Goal: Task Accomplishment & Management: Use online tool/utility

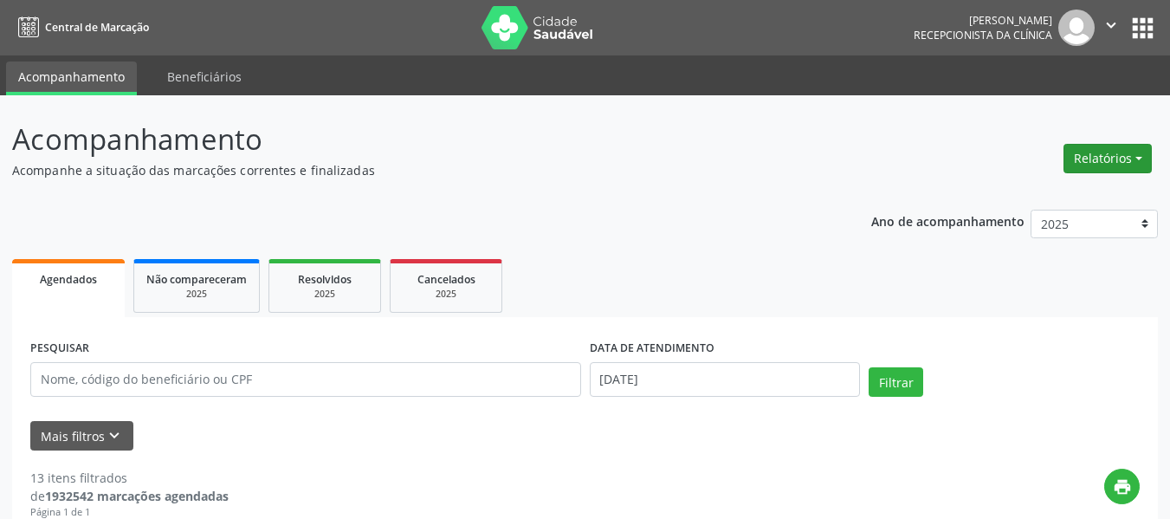
click at [1094, 165] on button "Relatórios" at bounding box center [1107, 158] width 88 height 29
click at [1037, 193] on link "Agendamentos" at bounding box center [1059, 196] width 186 height 24
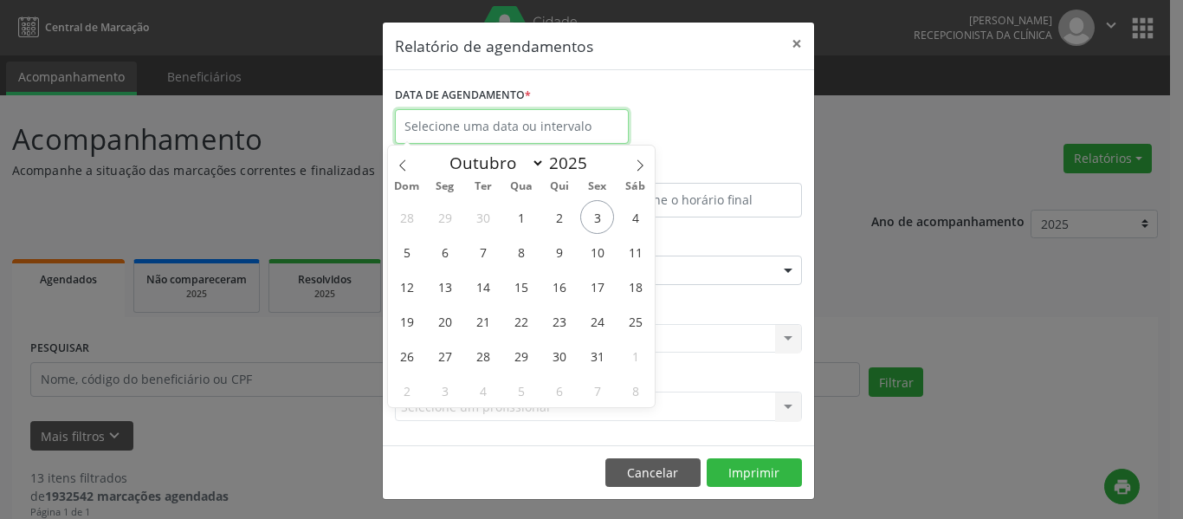
click at [567, 132] on input "text" at bounding box center [512, 126] width 234 height 35
click at [605, 215] on span "3" at bounding box center [597, 217] width 34 height 34
type input "[DATE]"
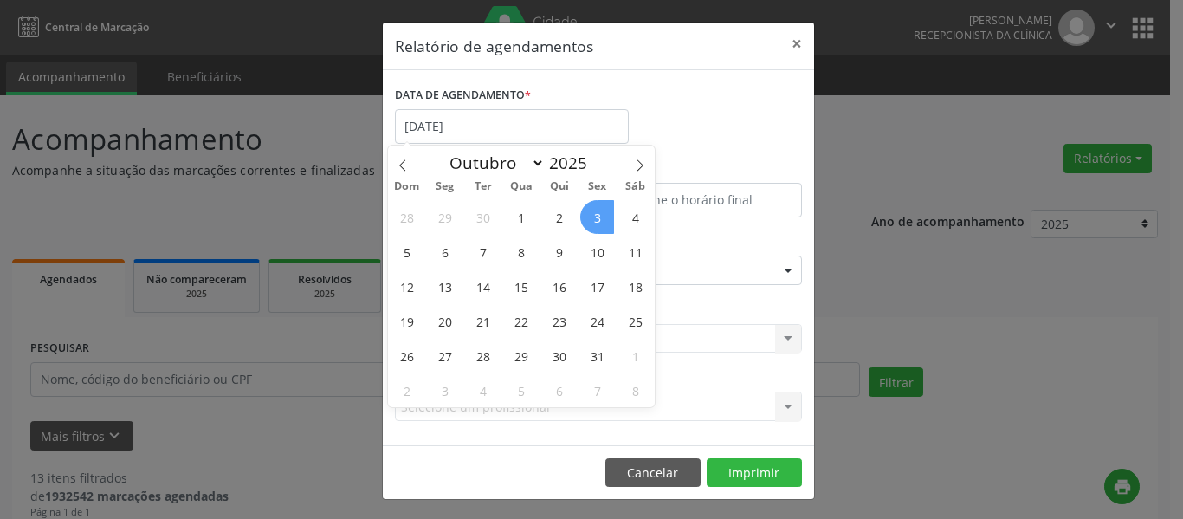
click at [605, 215] on span "3" at bounding box center [597, 217] width 34 height 34
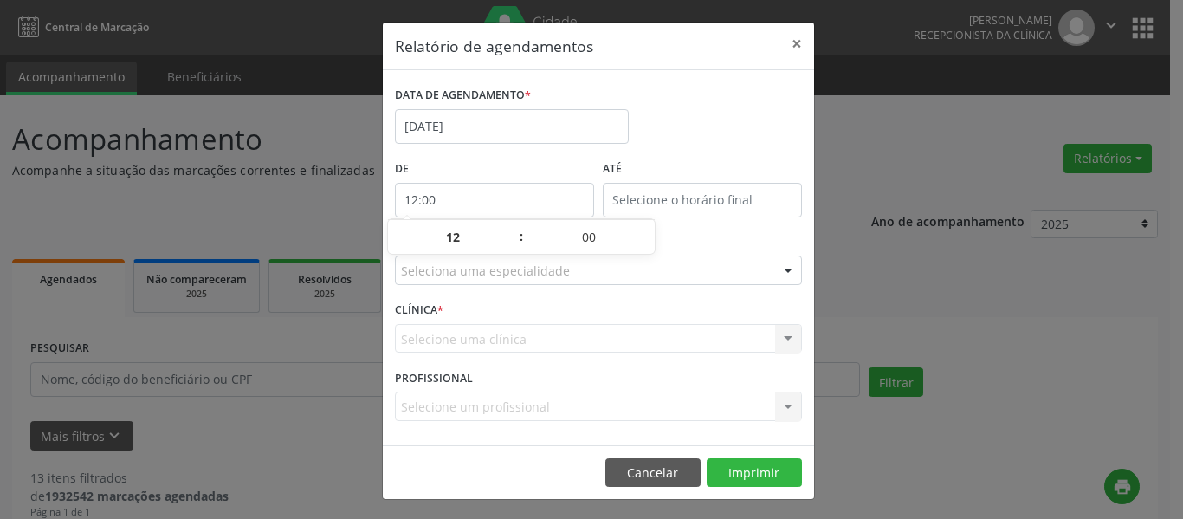
click at [513, 211] on input "12:00" at bounding box center [494, 200] width 199 height 35
click at [511, 248] on span at bounding box center [513, 245] width 12 height 17
type input "11:00"
type input "11"
click at [511, 248] on span at bounding box center [513, 245] width 12 height 17
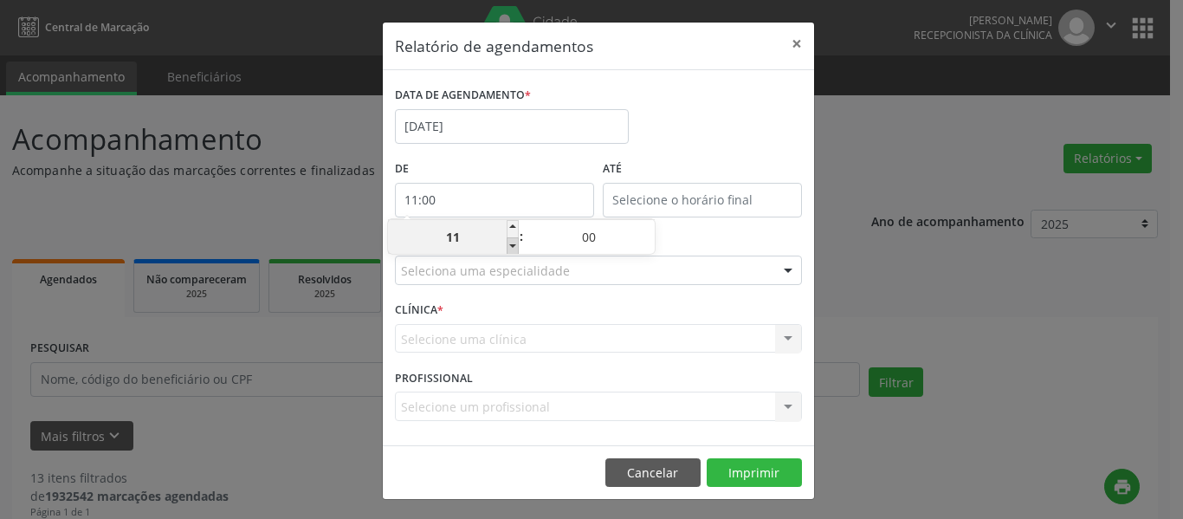
type input "10:00"
type input "10"
click at [511, 248] on span at bounding box center [513, 245] width 12 height 17
type input "09:00"
type input "09"
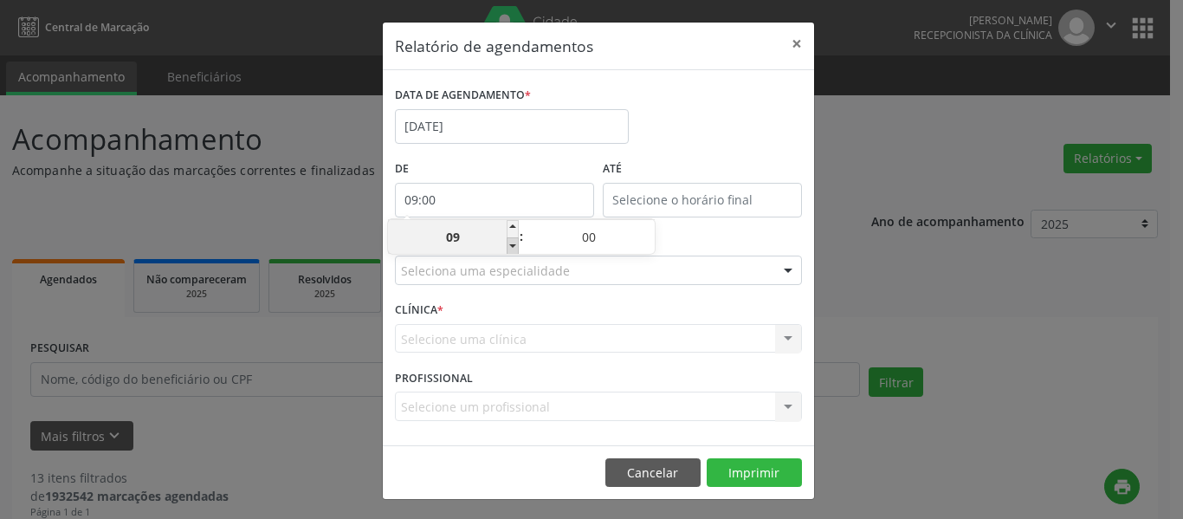
click at [511, 248] on span at bounding box center [513, 245] width 12 height 17
type input "08:00"
type input "08"
click at [511, 248] on span at bounding box center [513, 245] width 12 height 17
type input "07:00"
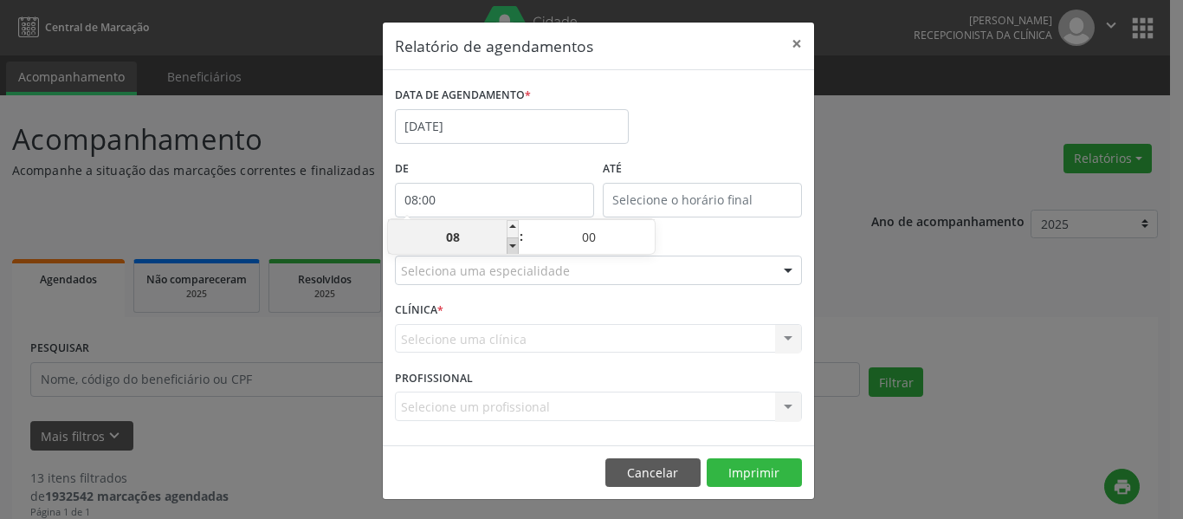
type input "07"
click at [680, 150] on div "DATA DE AGENDAMENTO * [DATE]" at bounding box center [599, 119] width 416 height 74
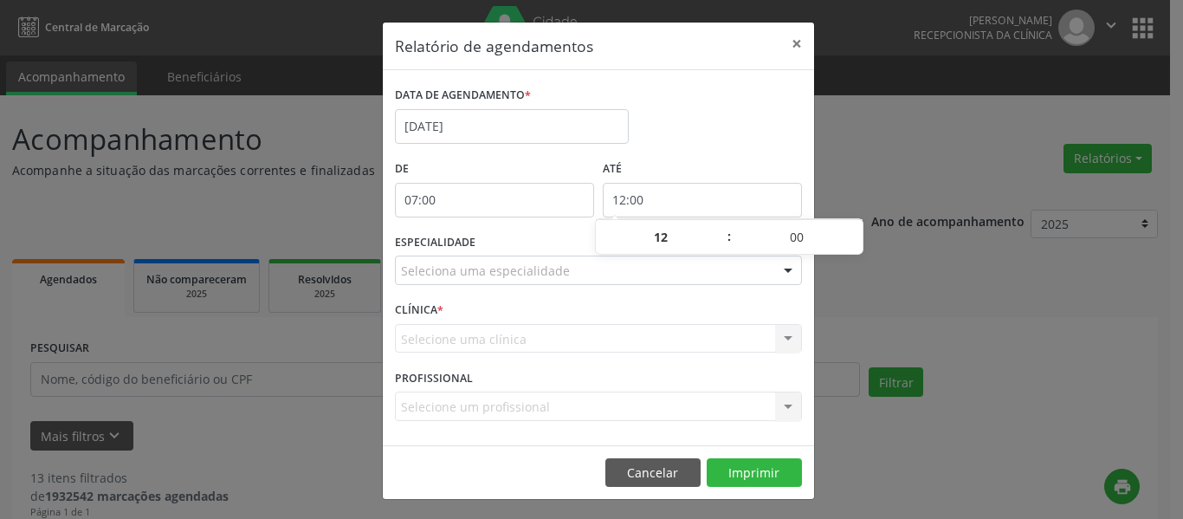
click at [704, 194] on input "12:00" at bounding box center [702, 200] width 199 height 35
click at [718, 226] on span at bounding box center [720, 228] width 12 height 17
type input "13:00"
type input "13"
click at [718, 226] on span at bounding box center [720, 228] width 12 height 17
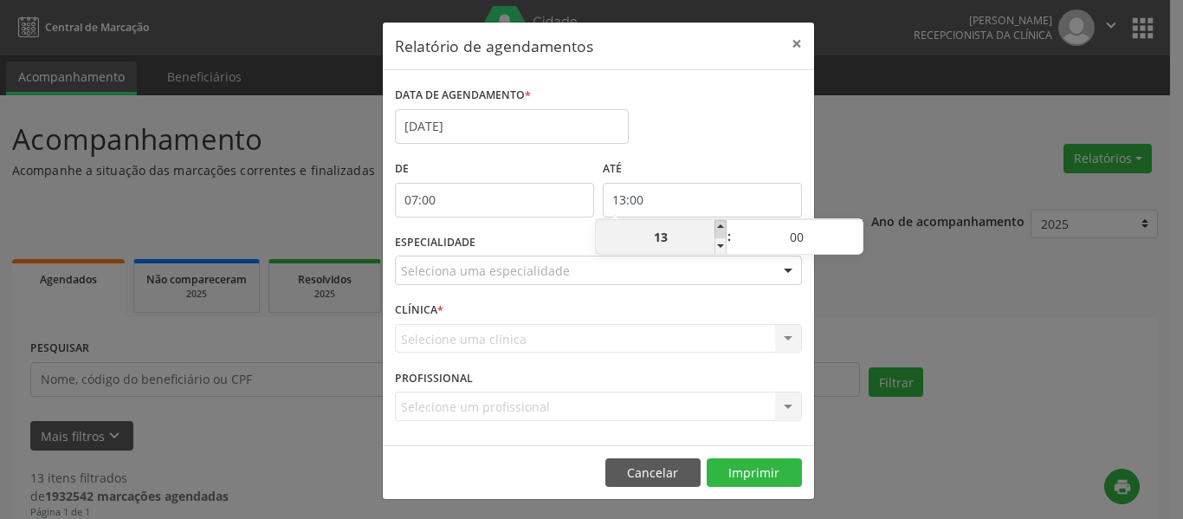
type input "14:00"
type input "14"
click at [718, 226] on span at bounding box center [720, 228] width 12 height 17
type input "15:00"
type input "15"
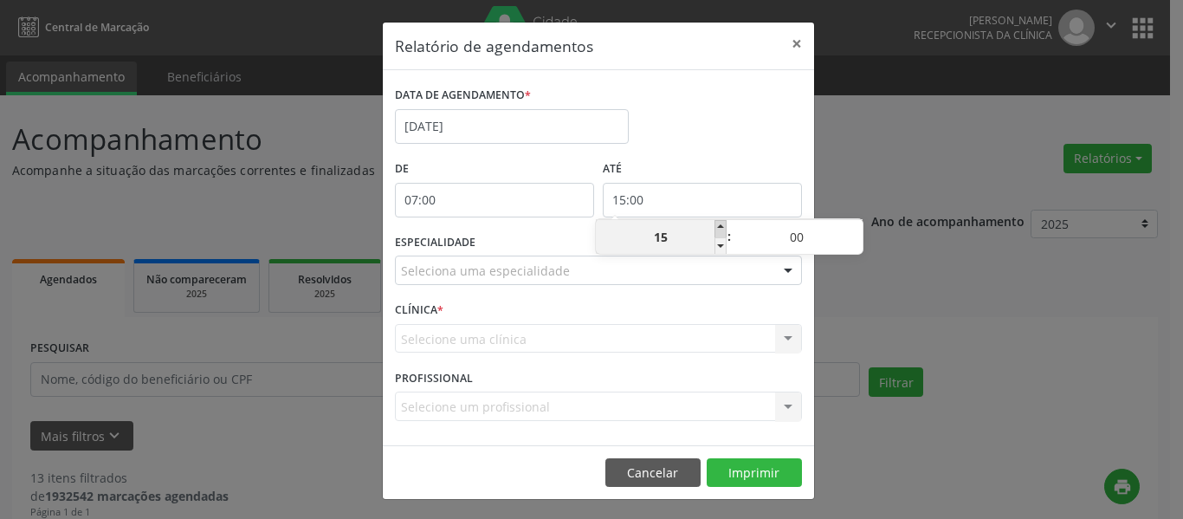
click at [718, 226] on span at bounding box center [720, 228] width 12 height 17
type input "16:00"
type input "16"
click at [718, 226] on span at bounding box center [720, 228] width 12 height 17
type input "17:00"
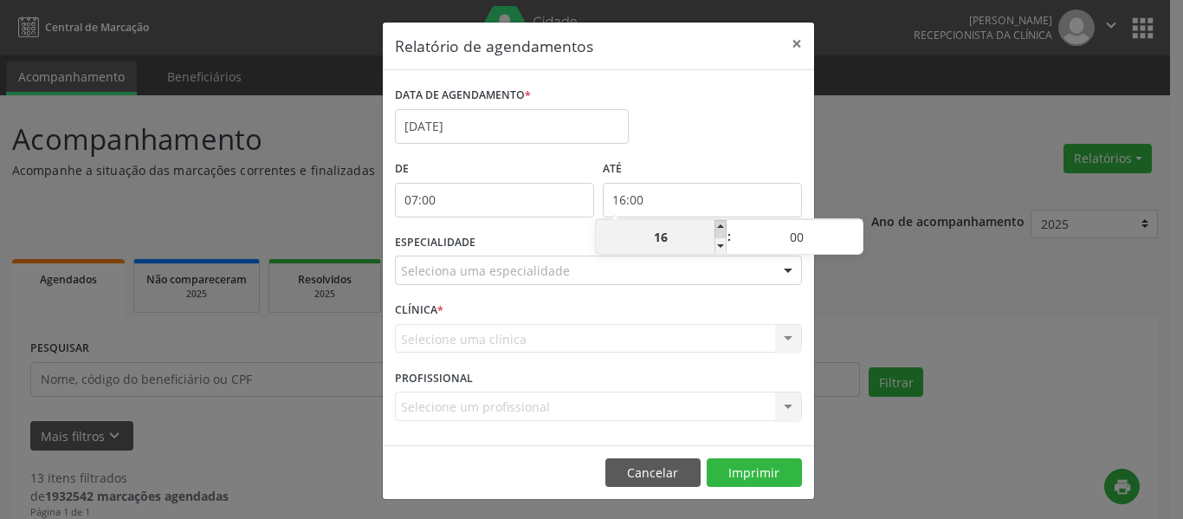
type input "17"
click at [718, 226] on span at bounding box center [720, 228] width 12 height 17
type input "18:00"
type input "18"
click at [716, 149] on div "DATA DE AGENDAMENTO * [DATE]" at bounding box center [599, 119] width 416 height 74
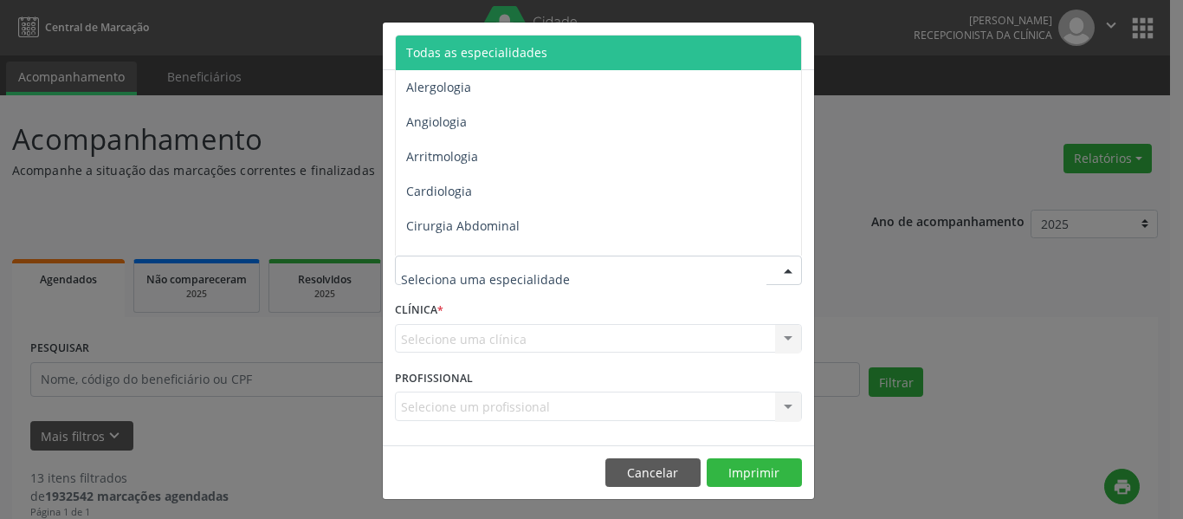
click at [571, 273] on div at bounding box center [598, 269] width 407 height 29
click at [517, 45] on span "Todas as especialidades" at bounding box center [476, 52] width 141 height 16
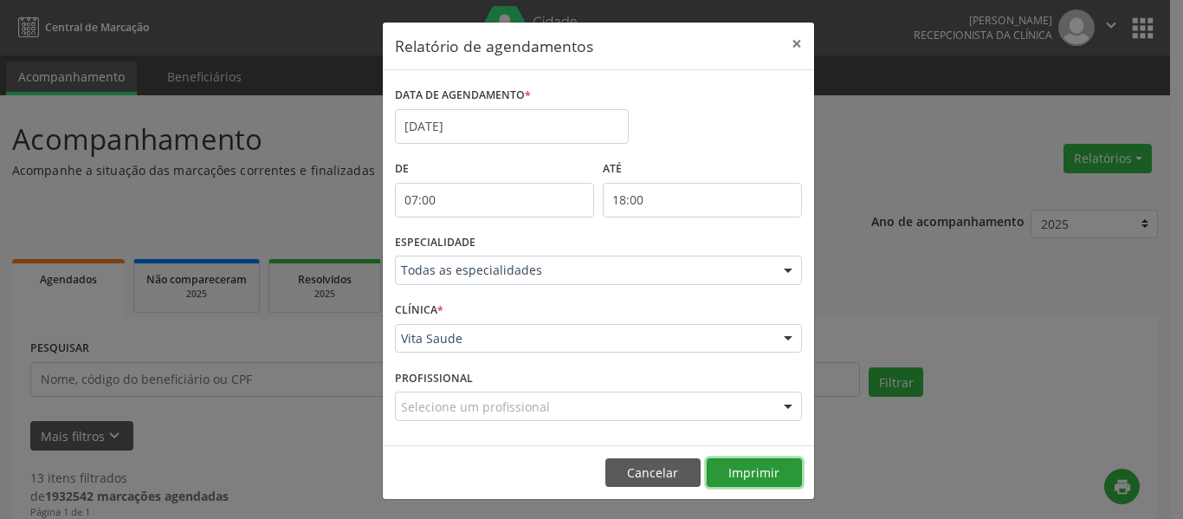
click at [753, 468] on button "Imprimir" at bounding box center [754, 472] width 95 height 29
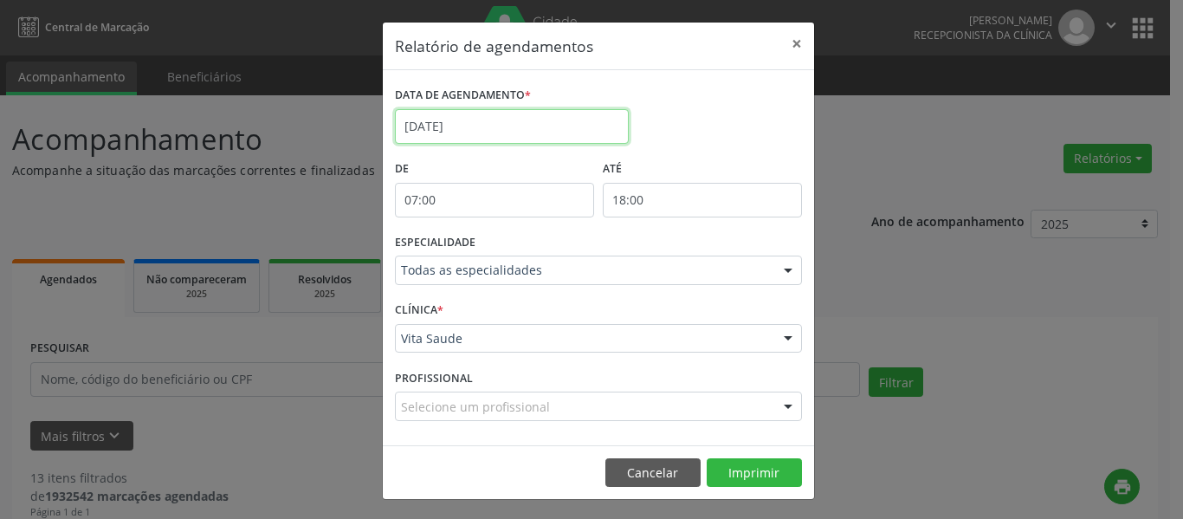
click at [524, 134] on input "[DATE]" at bounding box center [512, 126] width 234 height 35
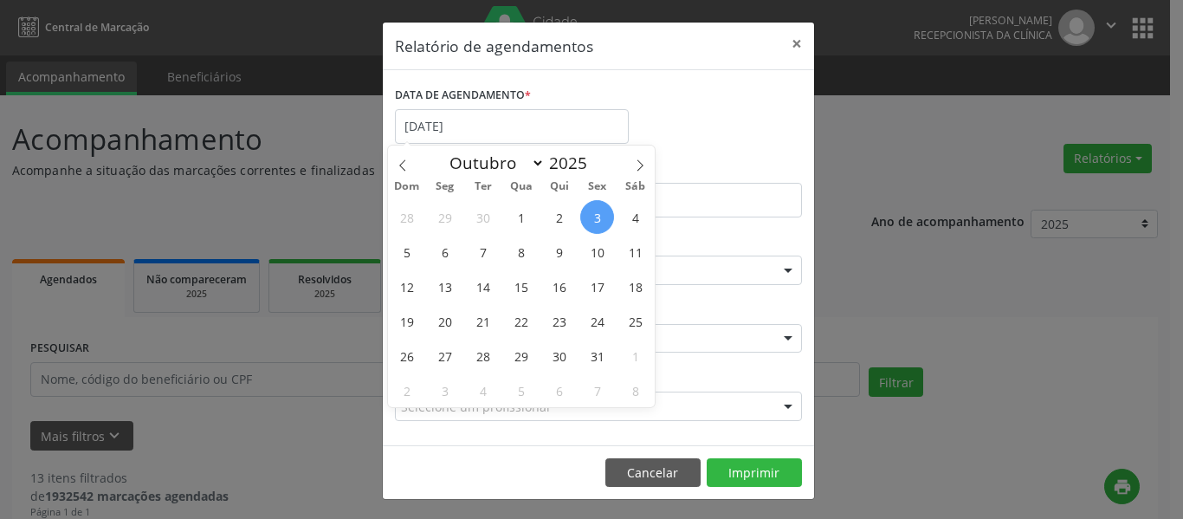
click at [600, 226] on span "3" at bounding box center [597, 217] width 34 height 34
type input "[DATE]"
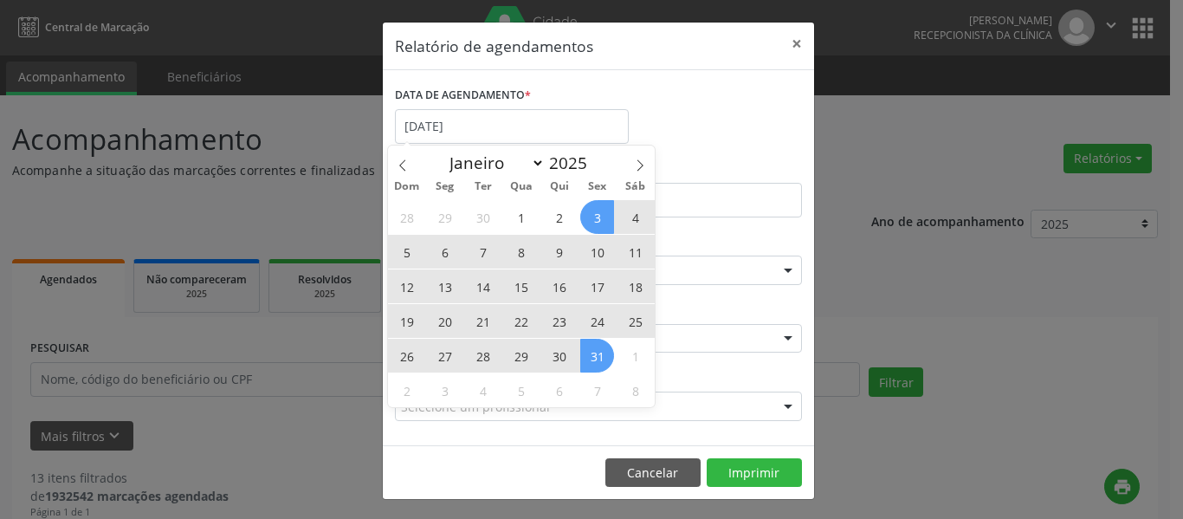
click at [602, 360] on span "31" at bounding box center [597, 356] width 34 height 34
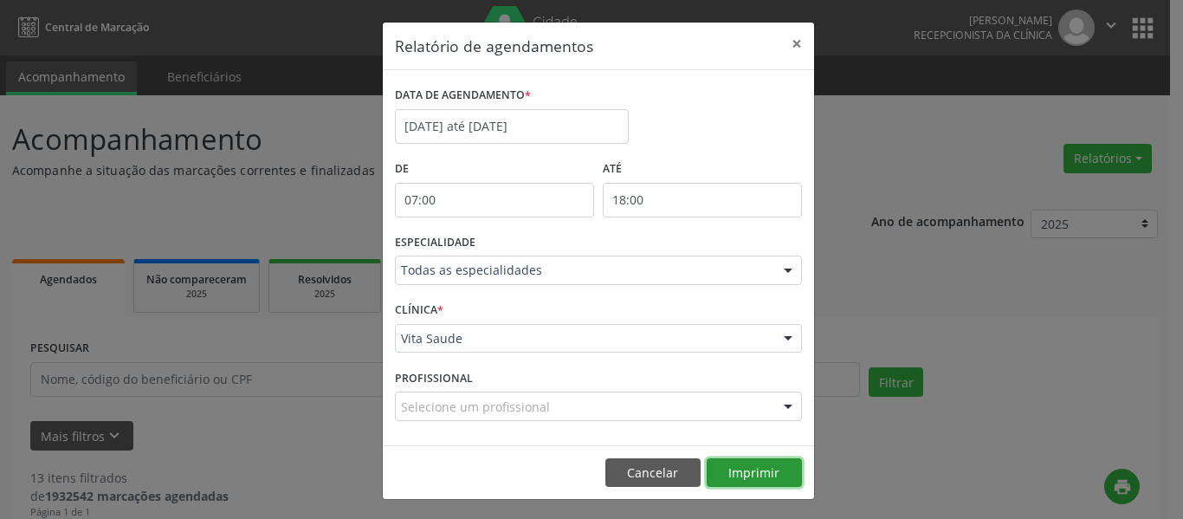
click at [745, 482] on button "Imprimir" at bounding box center [754, 472] width 95 height 29
click at [787, 42] on button "×" at bounding box center [796, 44] width 35 height 42
